Goal: Task Accomplishment & Management: Use online tool/utility

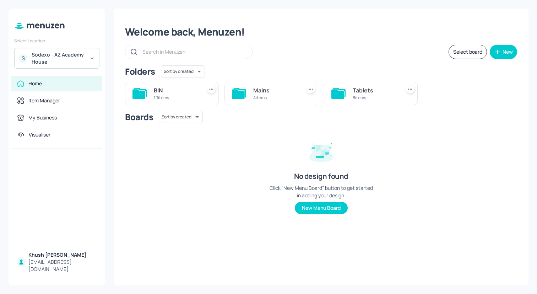
click at [86, 59] on div "S Sodexo - AZ Academy House" at bounding box center [56, 58] width 85 height 21
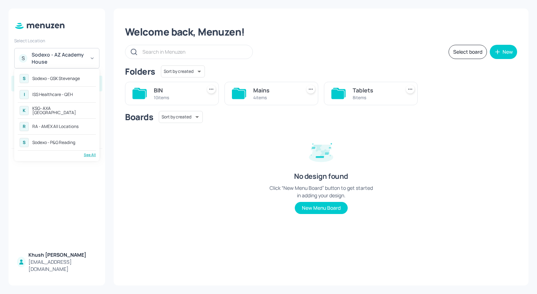
click at [65, 111] on div "K KSG- AXA Dublin" at bounding box center [57, 110] width 78 height 13
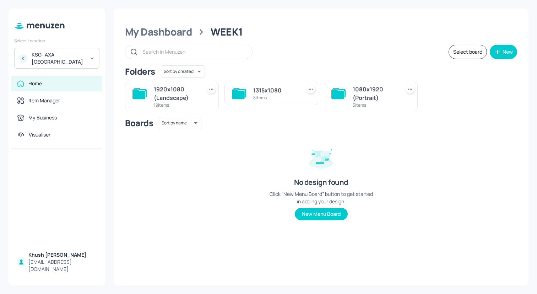
click at [166, 39] on div "My Dashboard WEEK1 Select board New Folders Sort by created id ​ 1920x1080 (Lan…" at bounding box center [321, 147] width 415 height 276
click at [176, 92] on div "1920x1080 (Landscape)" at bounding box center [176, 93] width 45 height 17
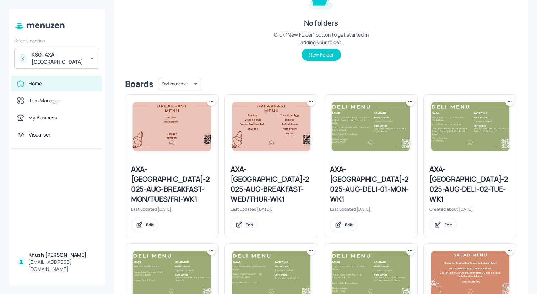
scroll to position [123, 0]
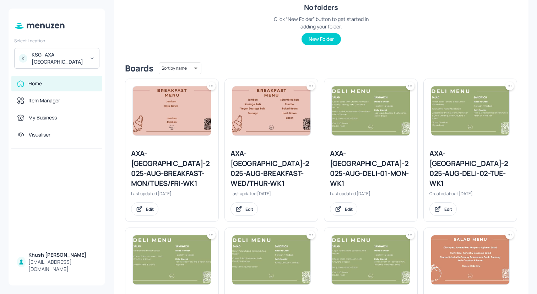
click at [375, 158] on div "AXA-[GEOGRAPHIC_DATA]-2025-AUG-DELI-01-MON-WK1" at bounding box center [371, 168] width 82 height 40
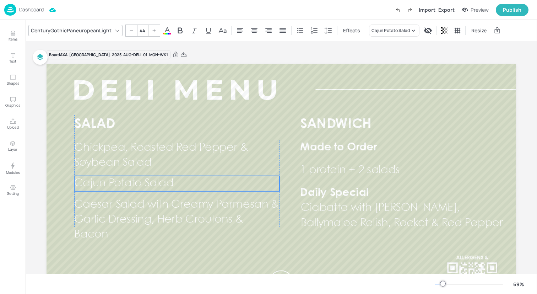
drag, startPoint x: 182, startPoint y: 180, endPoint x: 181, endPoint y: 185, distance: 5.3
click at [181, 185] on p "Cajun Potato Salad" at bounding box center [176, 183] width 205 height 15
click at [373, 29] on div "Cajun Potato Salad" at bounding box center [390, 30] width 38 height 6
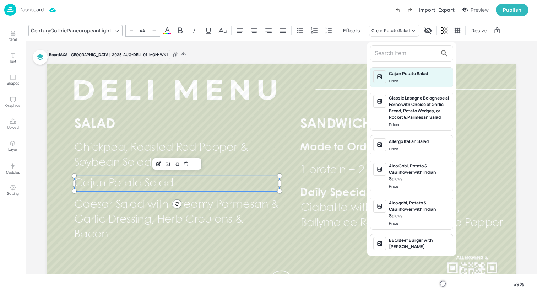
click at [377, 50] on input "text" at bounding box center [405, 53] width 62 height 11
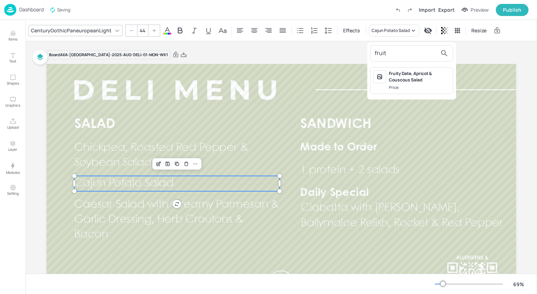
type input "fruit"
click at [409, 78] on div "Fruity Date, Apricot & Couscous Salad" at bounding box center [419, 76] width 61 height 13
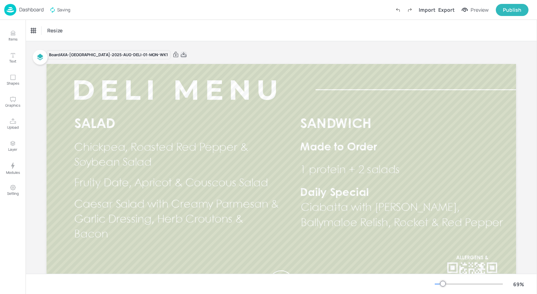
click at [180, 53] on icon at bounding box center [183, 54] width 6 height 7
